Goal: Information Seeking & Learning: Learn about a topic

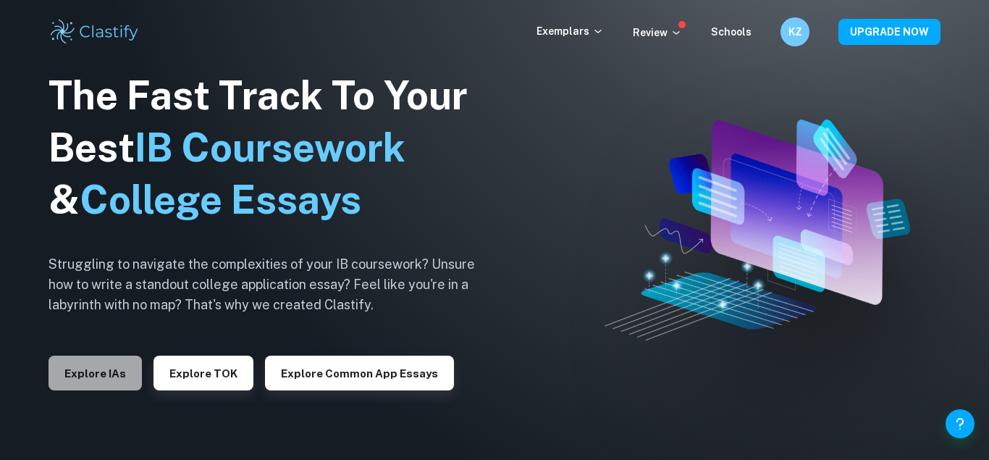
click at [112, 371] on button "Explore IAs" at bounding box center [94, 372] width 93 height 35
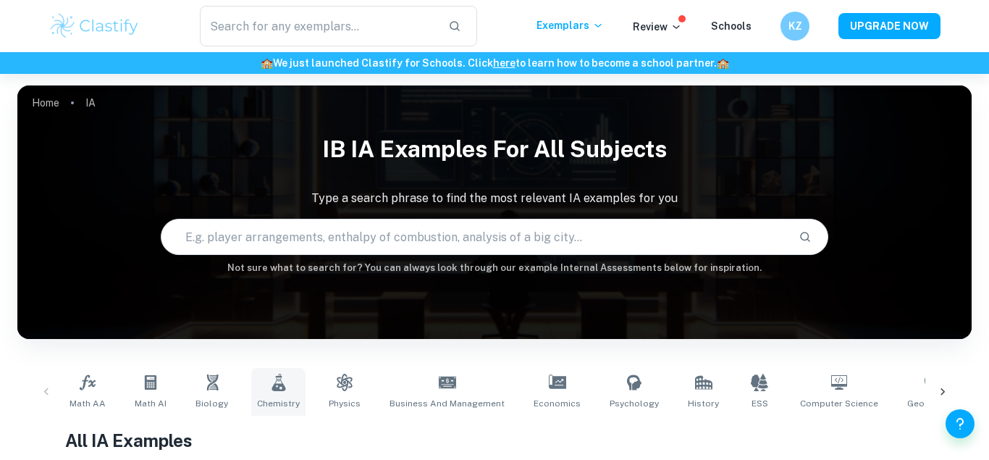
scroll to position [221, 0]
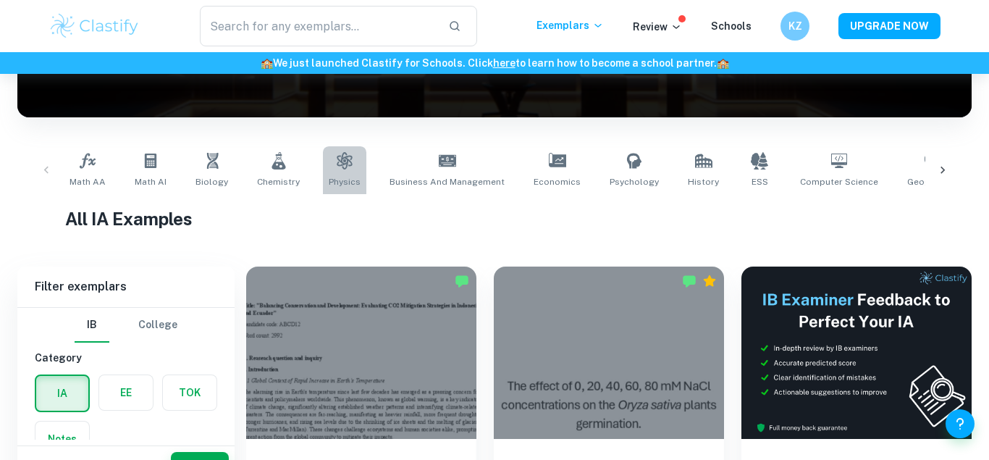
click at [342, 163] on icon at bounding box center [344, 160] width 17 height 17
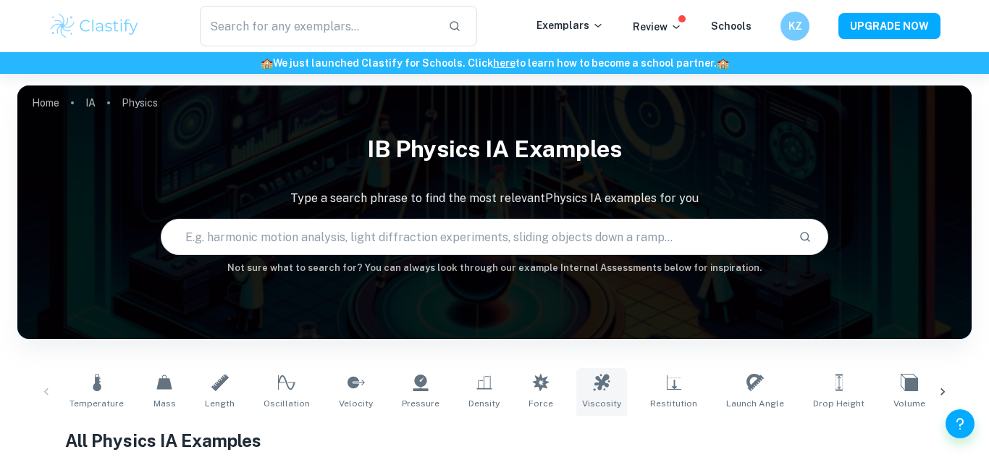
click at [585, 391] on link "Viscosity" at bounding box center [601, 392] width 51 height 48
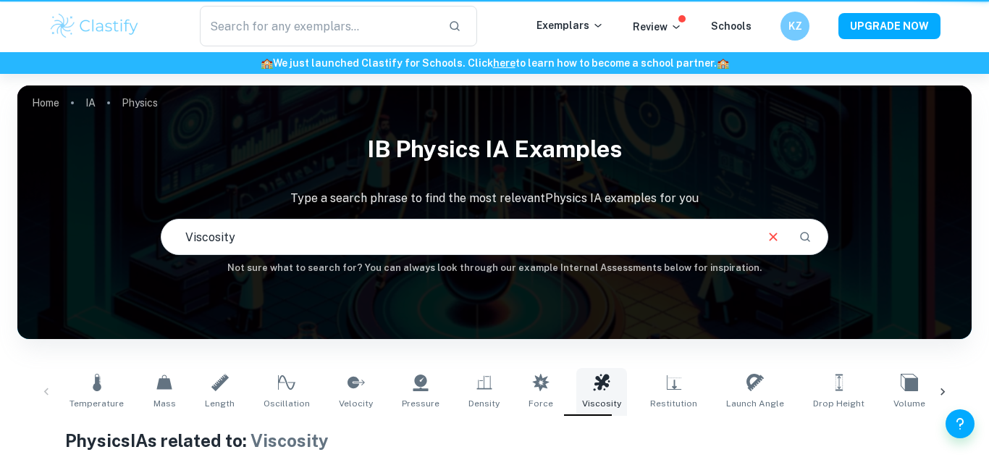
type input "Viscosity"
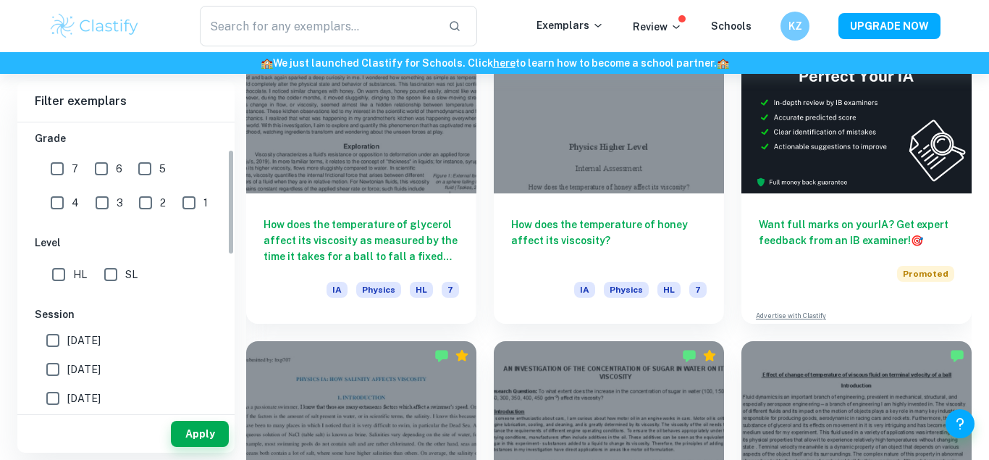
scroll to position [248, 0]
click at [53, 162] on input "7" at bounding box center [57, 167] width 29 height 29
checkbox input "true"
click at [193, 433] on button "Apply" at bounding box center [200, 434] width 58 height 26
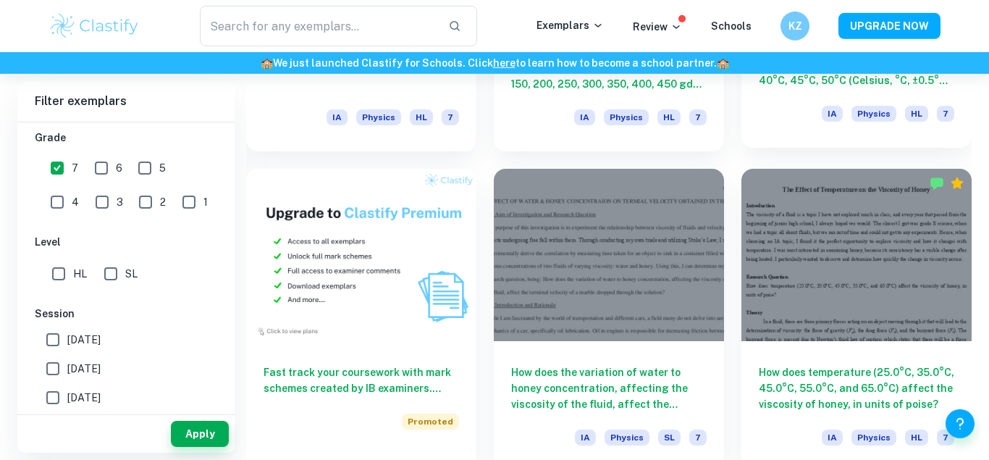
scroll to position [1008, 0]
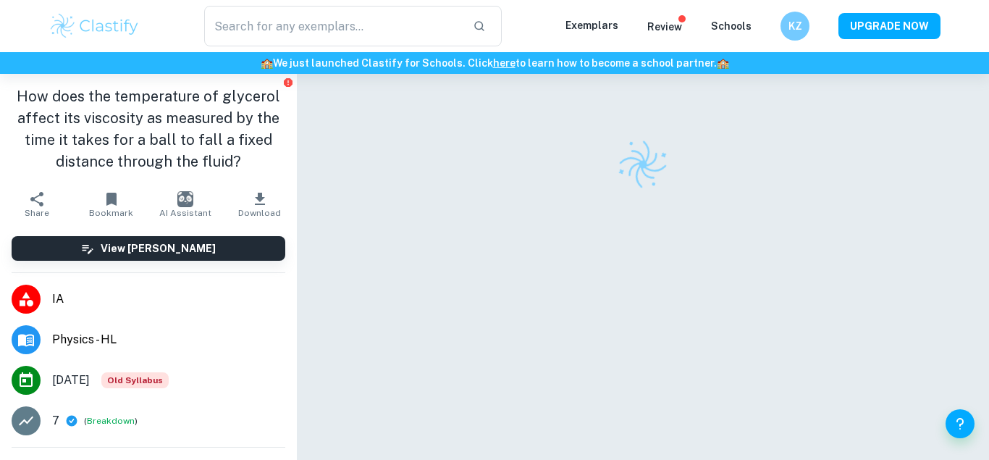
checkbox input "true"
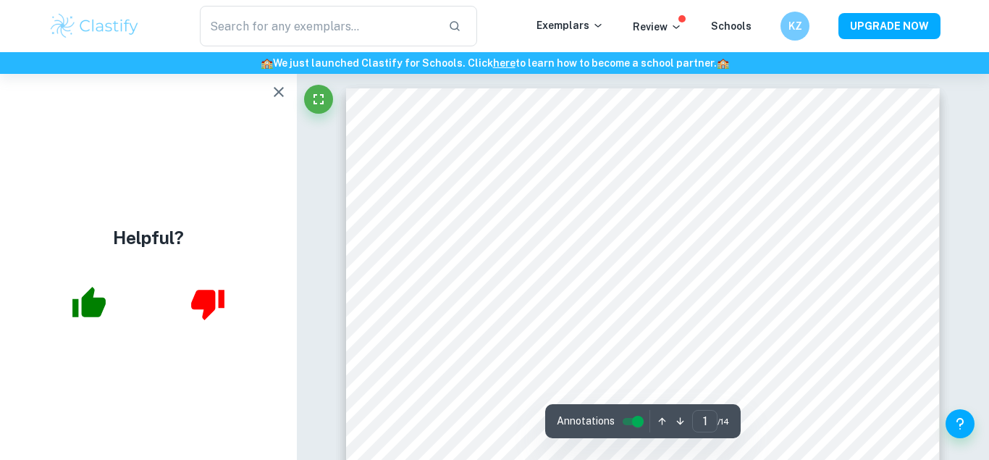
click at [267, 90] on button "button" at bounding box center [278, 91] width 29 height 29
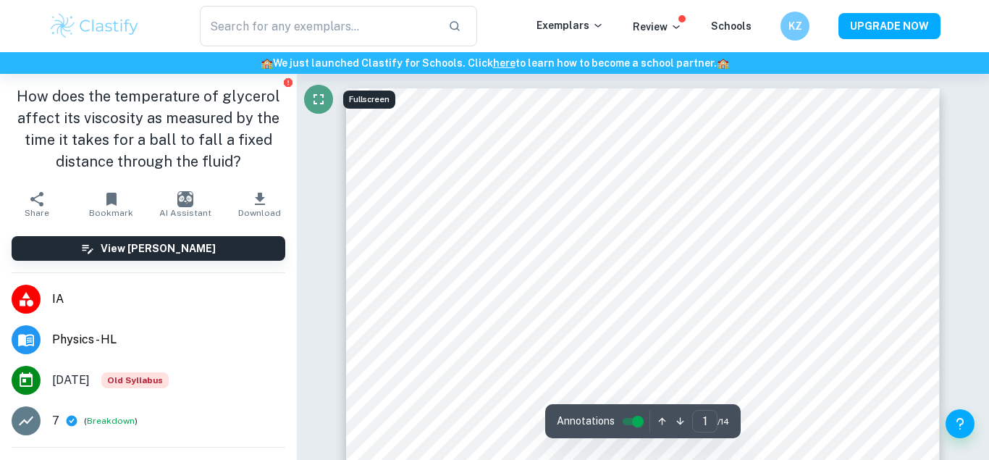
click at [323, 98] on icon "Fullscreen" at bounding box center [318, 99] width 10 height 10
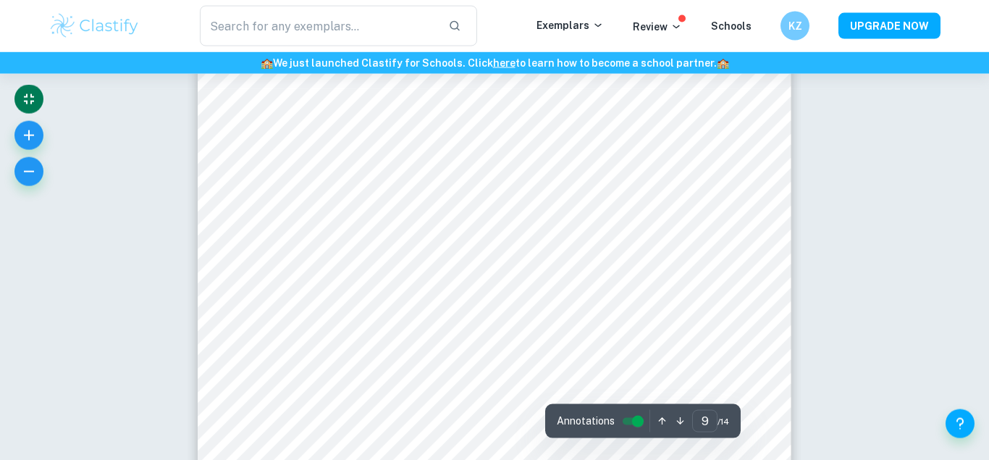
scroll to position [6792, 0]
type input "6"
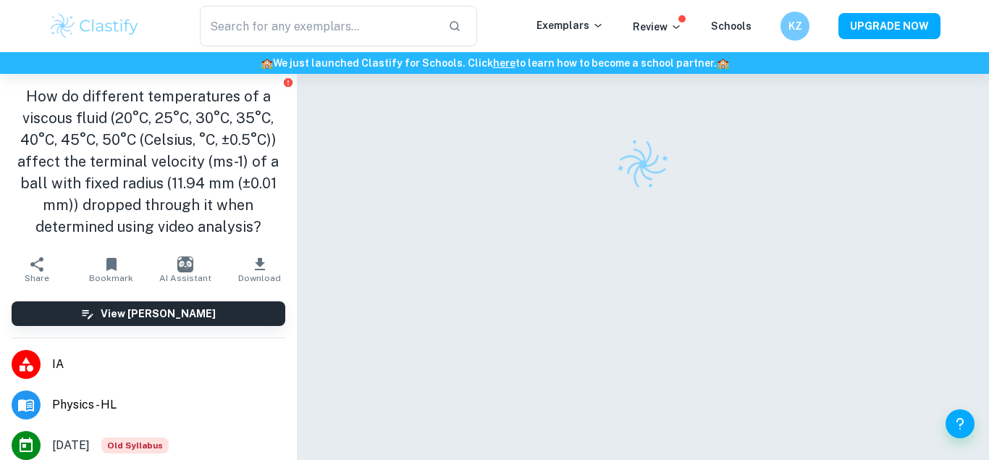
checkbox input "true"
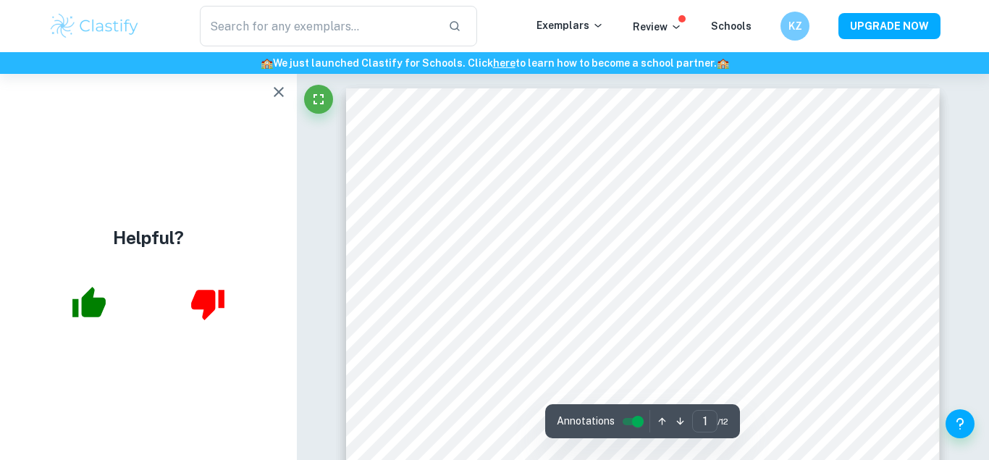
click at [262, 98] on div "Helpful?" at bounding box center [148, 267] width 297 height 386
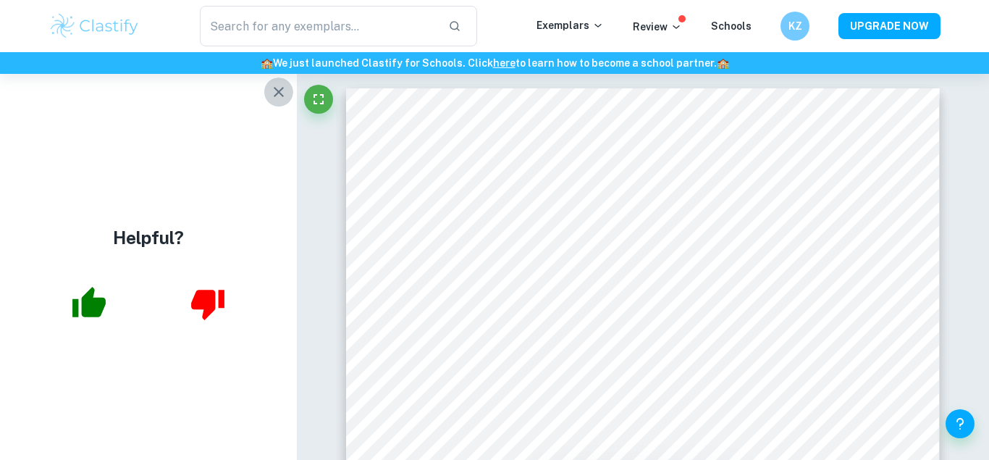
click at [275, 98] on icon "button" at bounding box center [278, 91] width 17 height 17
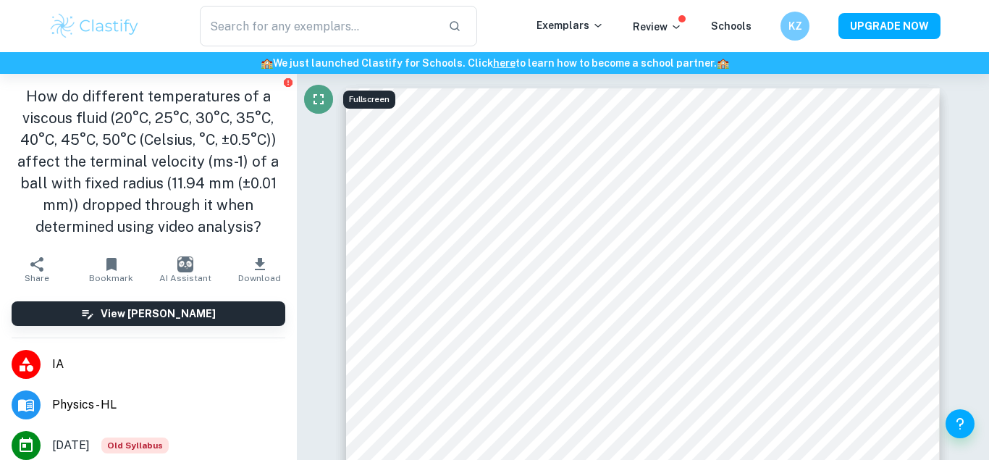
click at [315, 96] on icon "Fullscreen" at bounding box center [318, 99] width 10 height 10
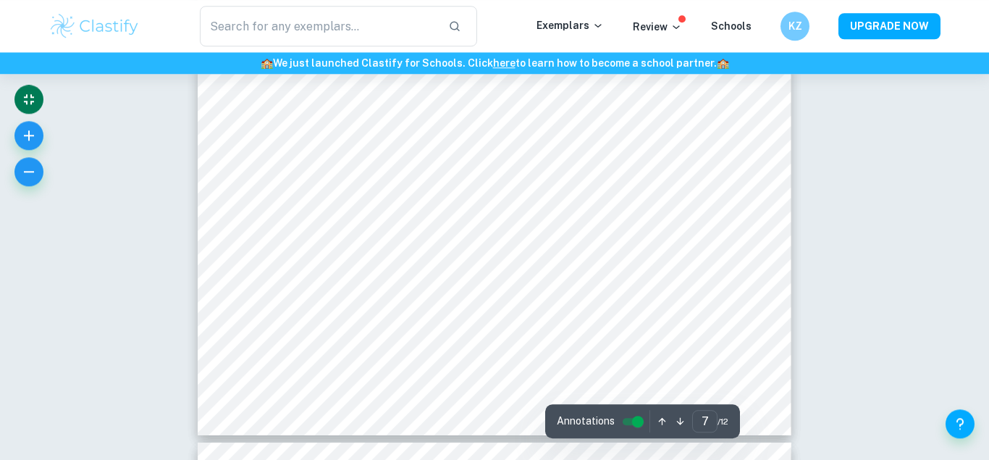
type input "8"
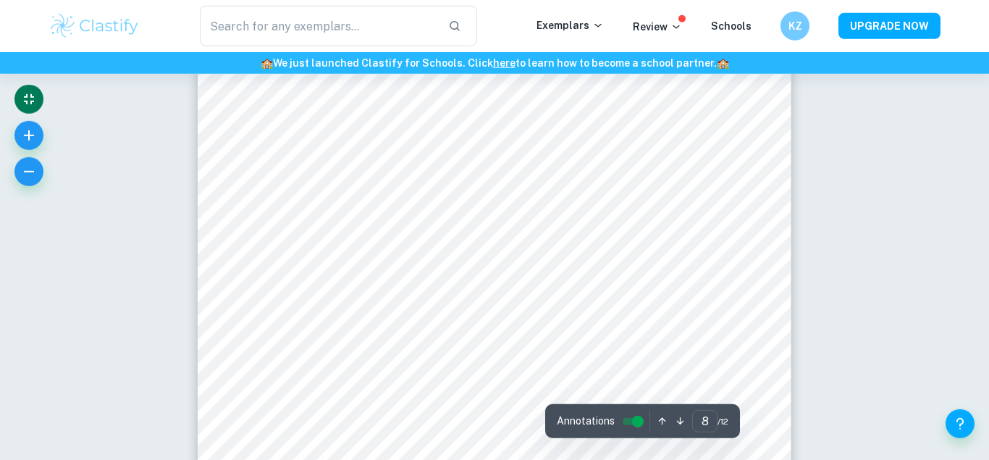
scroll to position [5974, 0]
